Goal: Answer question/provide support: Answer question/provide support

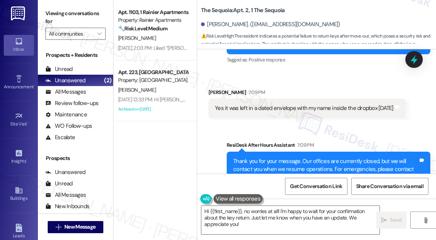
scroll to position [4994, 0]
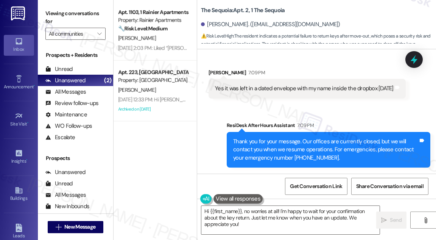
click at [228, 86] on div "Yes it was left in a dated envelope with my name inside the dropbox [DATE]" at bounding box center [304, 88] width 179 height 8
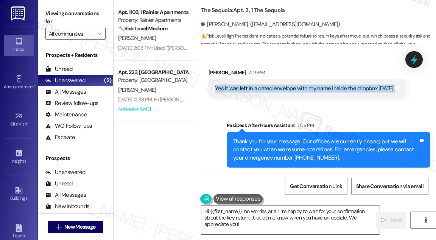
click at [228, 86] on div "Yes it was left in a dated envelope with my name inside the dropbox [DATE]" at bounding box center [304, 88] width 179 height 8
click at [264, 84] on div "Yes it was left in a dated envelope with my name inside the dropbox [DATE]" at bounding box center [304, 88] width 179 height 8
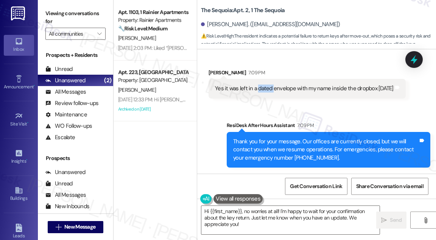
click at [264, 84] on div "Yes it was left in a dated envelope with my name inside the dropbox [DATE]" at bounding box center [304, 88] width 179 height 8
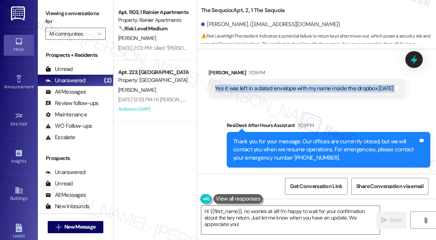
click at [264, 84] on div "Yes it was left in a dated envelope with my name inside the dropbox [DATE]" at bounding box center [304, 88] width 179 height 8
click at [271, 84] on div "Yes it was left in a dated envelope with my name inside the dropbox [DATE]" at bounding box center [304, 88] width 179 height 8
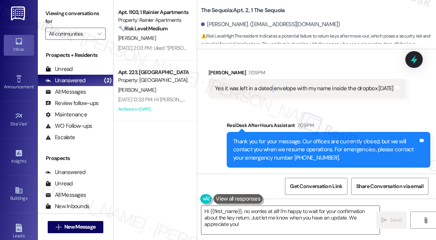
click at [271, 84] on div "Yes it was left in a dated envelope with my name inside the dropbox [DATE]" at bounding box center [304, 88] width 179 height 8
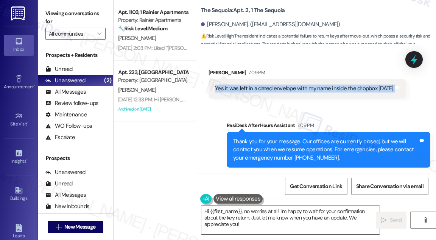
click at [271, 84] on div "Yes it was left in a dated envelope with my name inside the dropbox [DATE]" at bounding box center [304, 88] width 179 height 8
